Goal: Navigation & Orientation: Find specific page/section

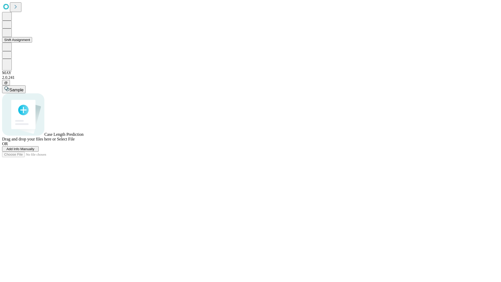
click at [32, 43] on button "Shift Assignment" at bounding box center [17, 39] width 30 height 5
